Goal: Information Seeking & Learning: Learn about a topic

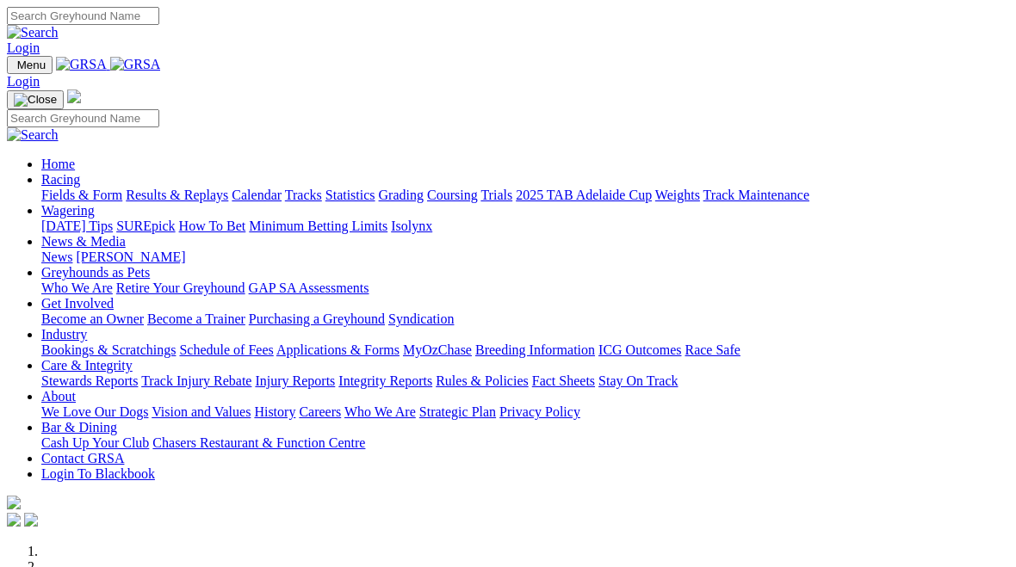
click at [61, 188] on link "Fields & Form" at bounding box center [81, 195] width 81 height 15
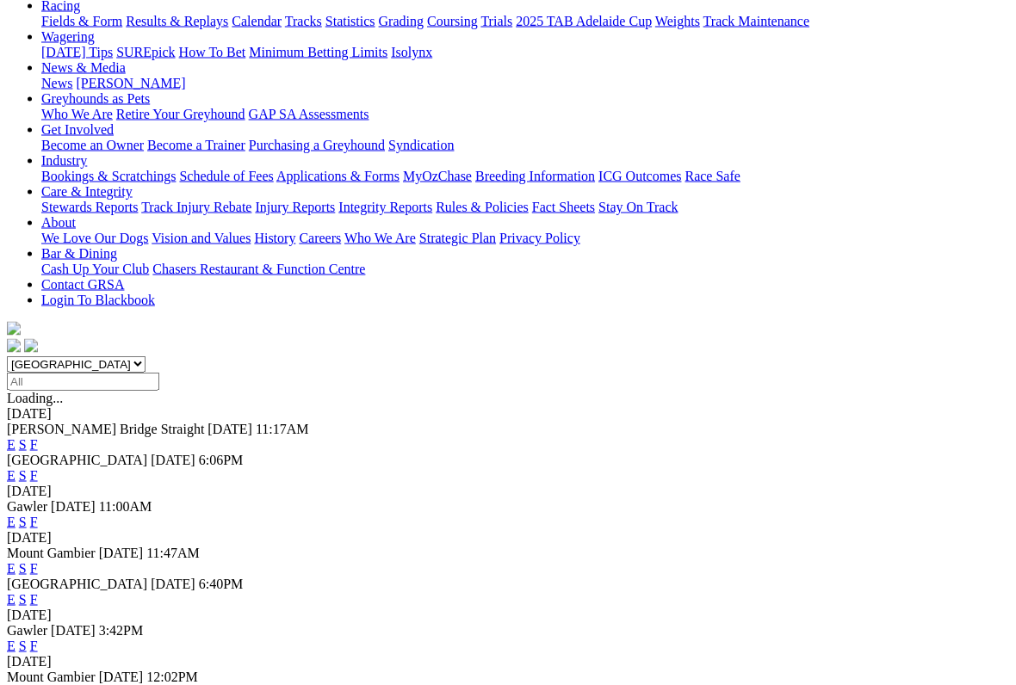
scroll to position [206, 0]
click at [38, 514] on link "F" at bounding box center [34, 521] width 8 height 15
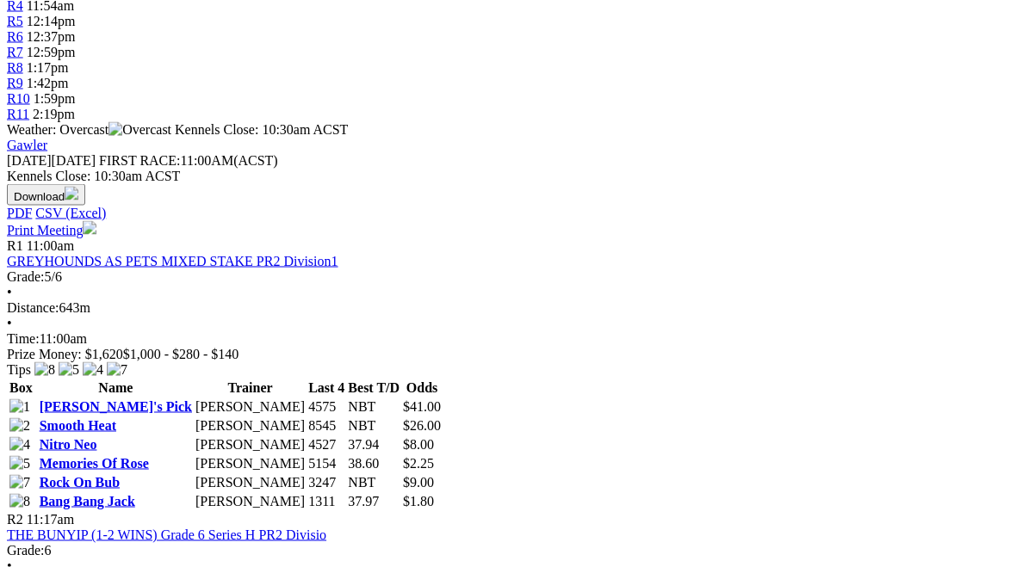
scroll to position [649, 0]
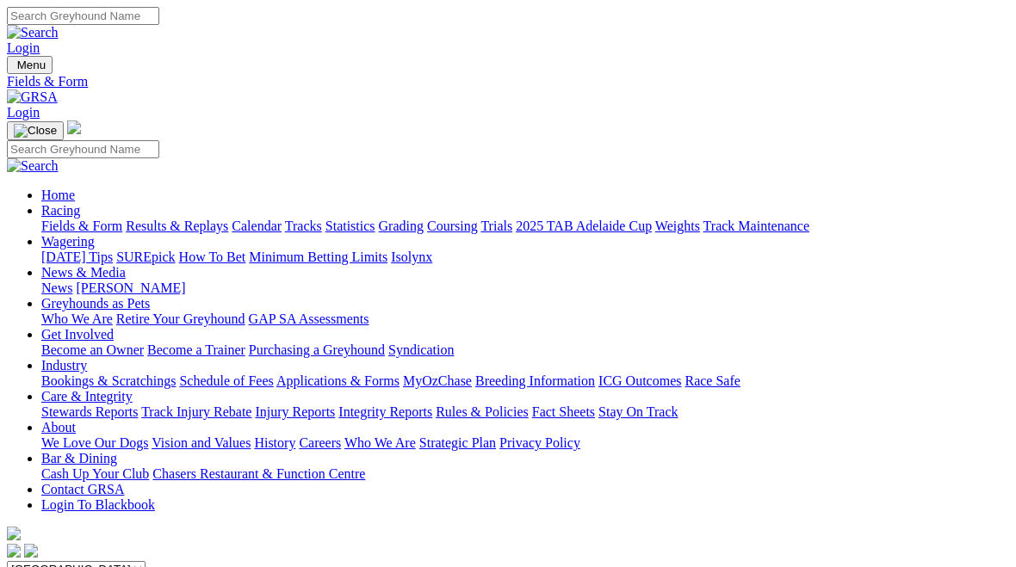
scroll to position [254, 0]
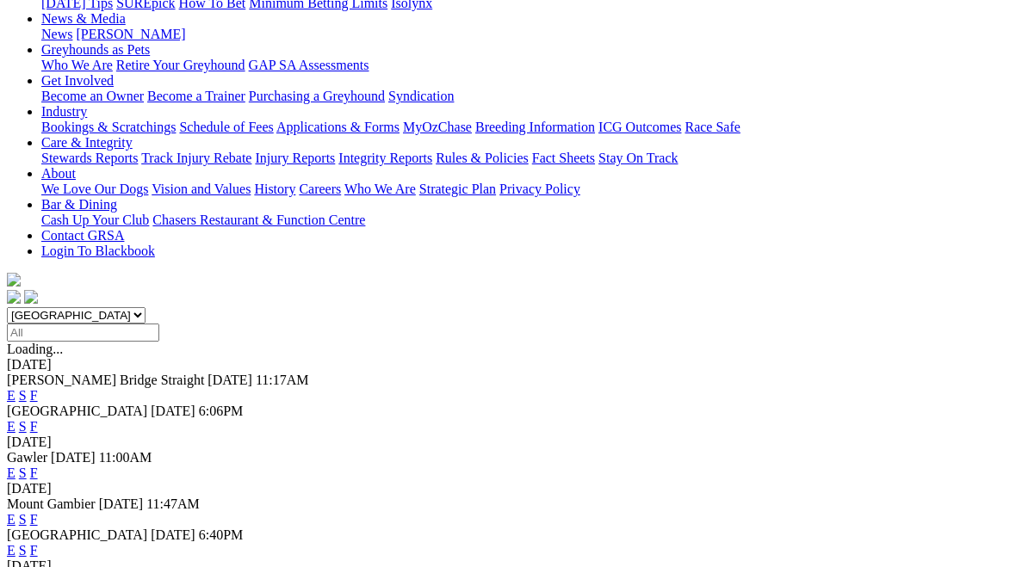
click at [38, 512] on link "F" at bounding box center [34, 519] width 8 height 15
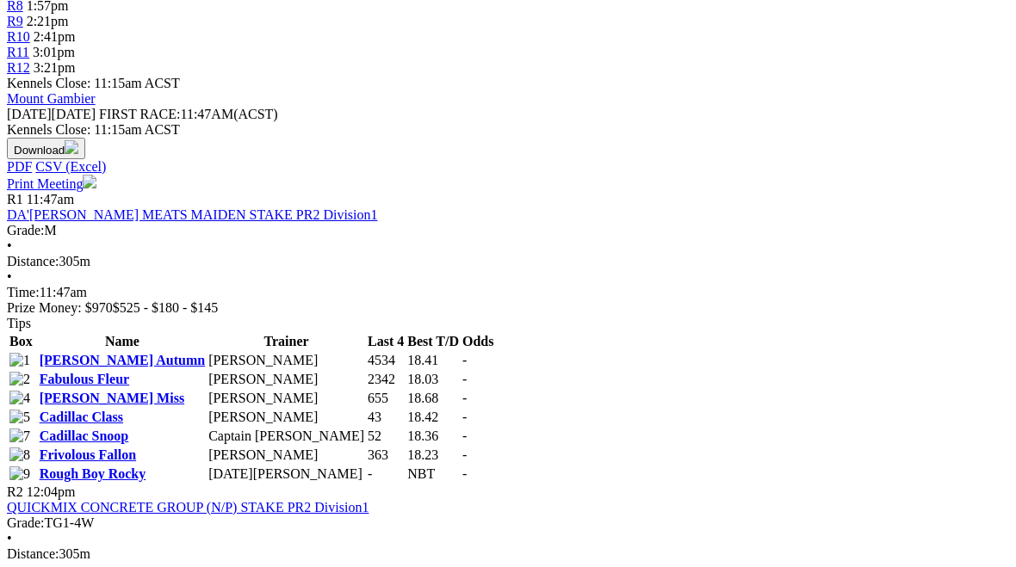
scroll to position [665, 0]
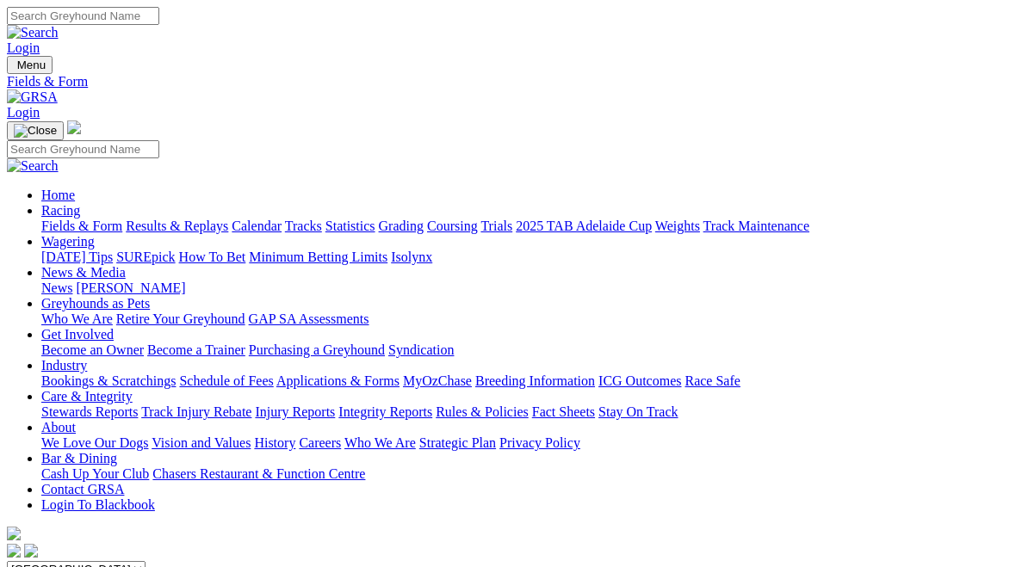
scroll to position [254, 0]
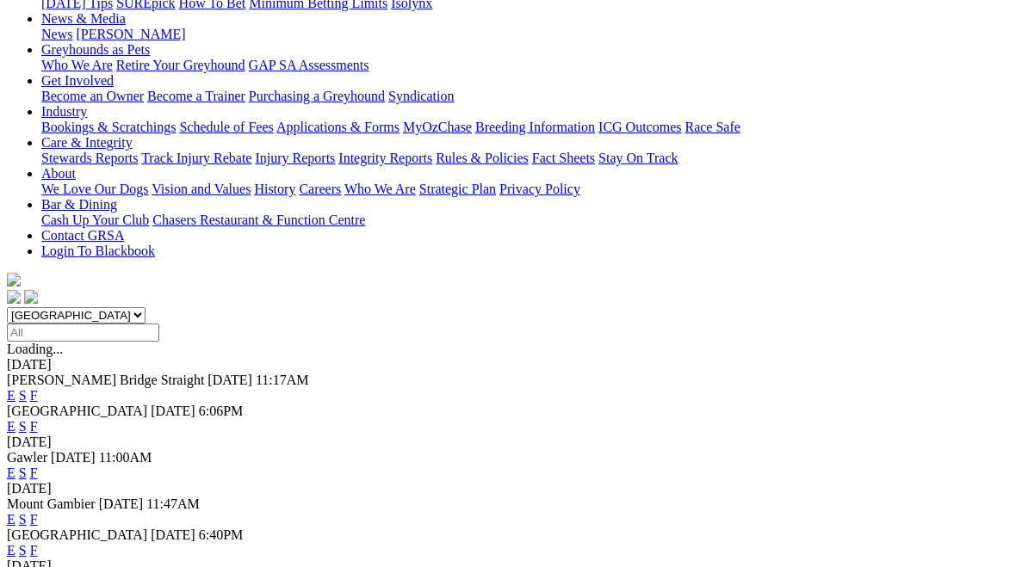
click at [38, 512] on link "F" at bounding box center [34, 519] width 8 height 15
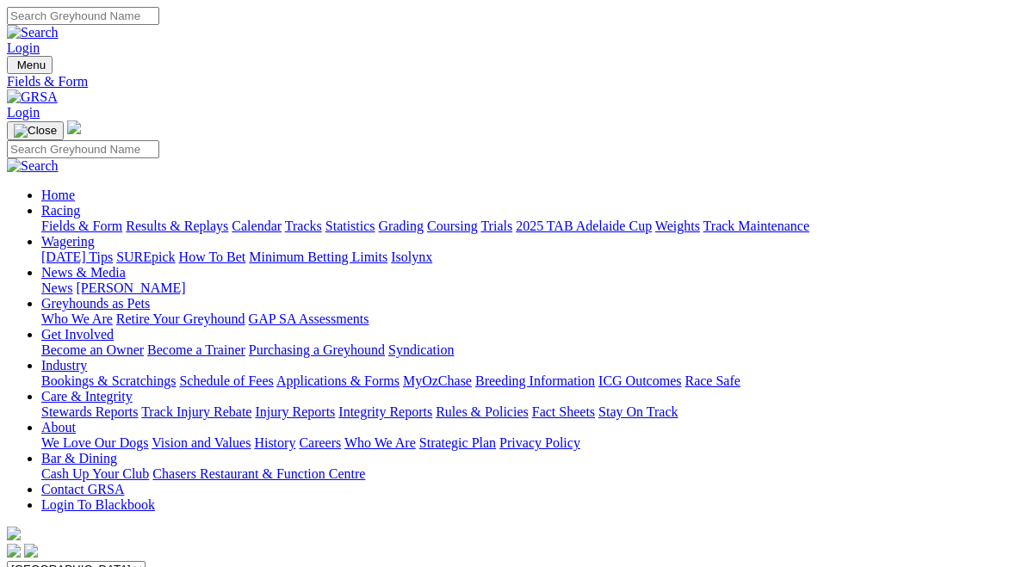
scroll to position [254, 0]
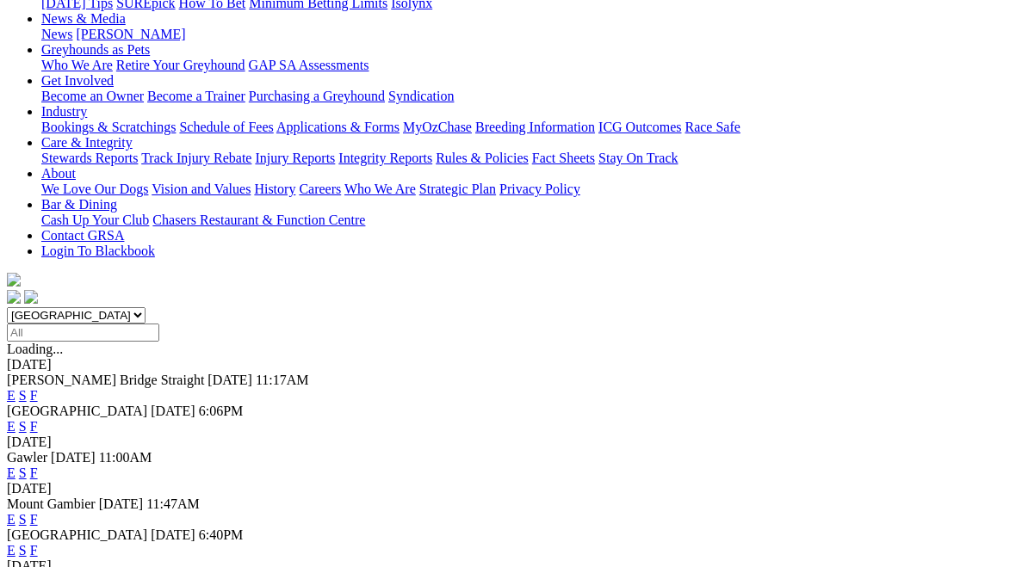
click at [38, 543] on link "F" at bounding box center [34, 550] width 8 height 15
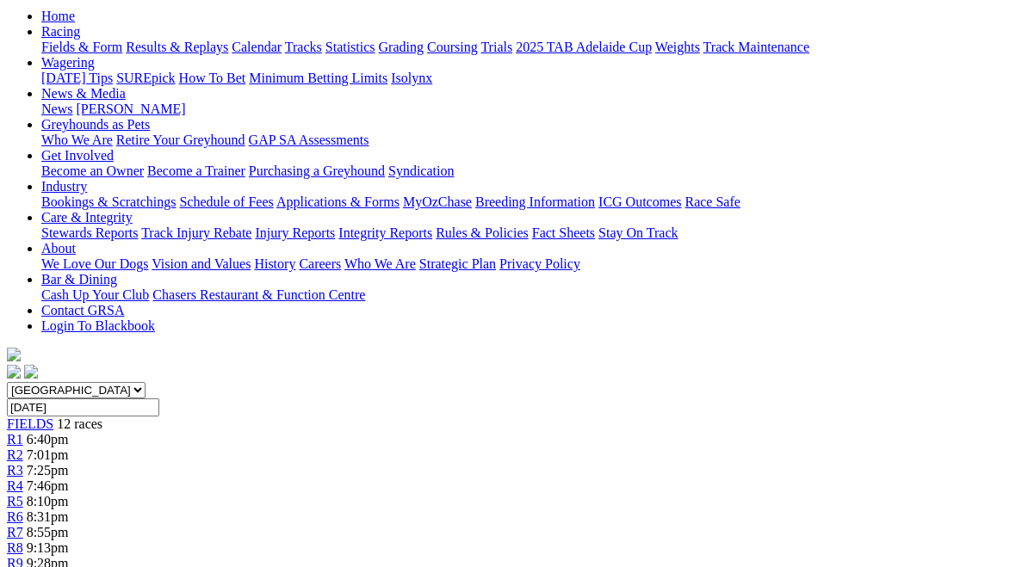
scroll to position [90, 0]
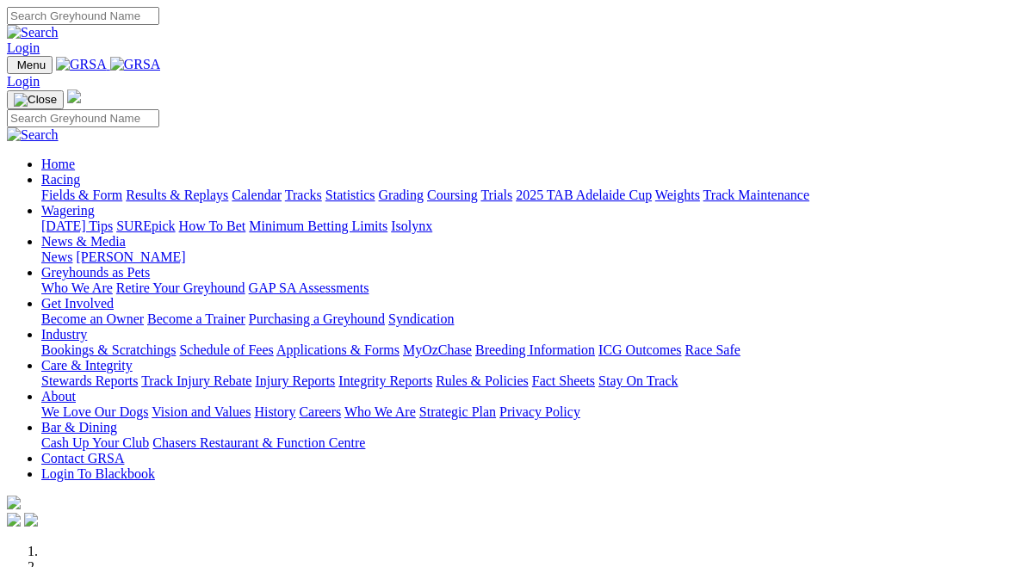
click at [80, 172] on link "Racing" at bounding box center [60, 179] width 39 height 15
click at [62, 188] on link "Fields & Form" at bounding box center [81, 195] width 81 height 15
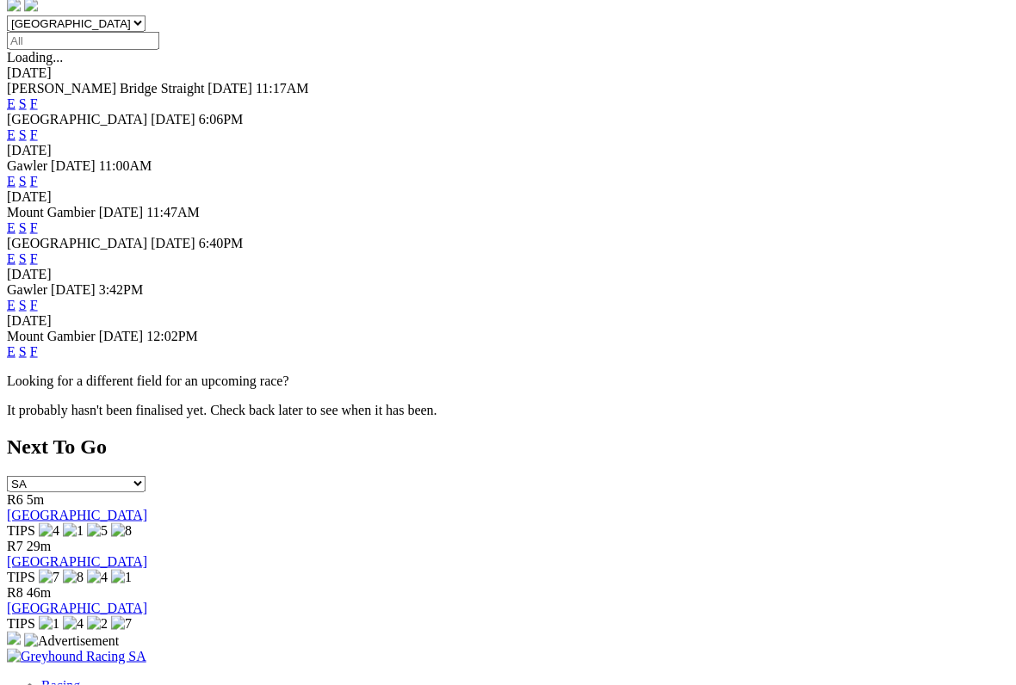
scroll to position [547, 0]
click at [38, 297] on link "F" at bounding box center [34, 304] width 8 height 15
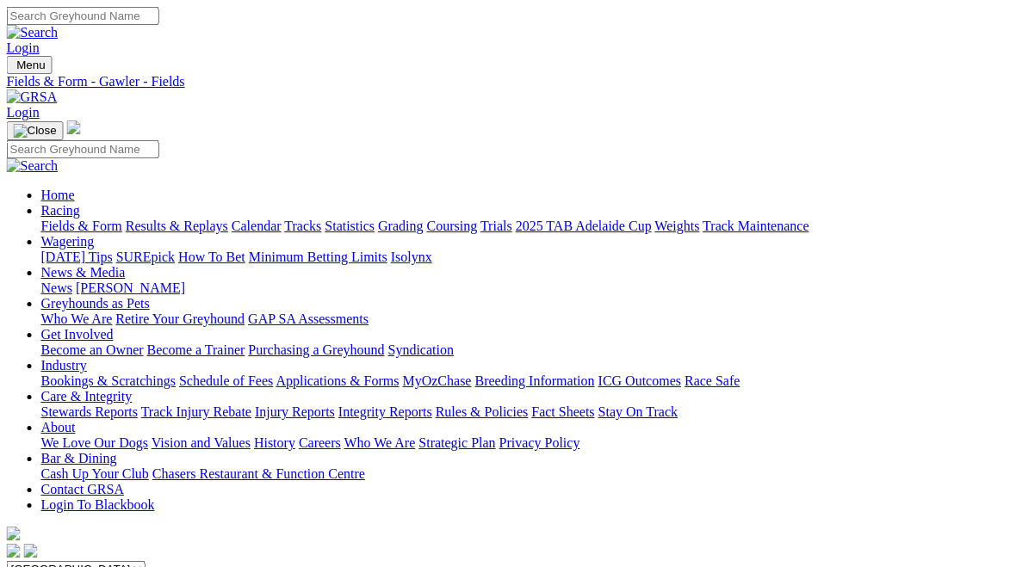
scroll to position [0, 101]
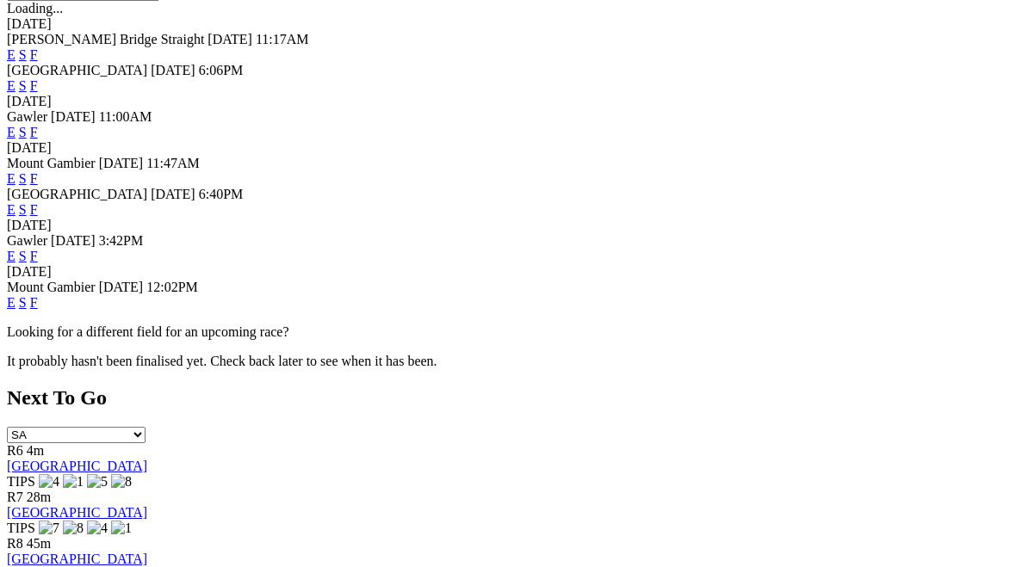
click at [38, 295] on link "F" at bounding box center [34, 302] width 8 height 15
